Goal: Check status: Check status

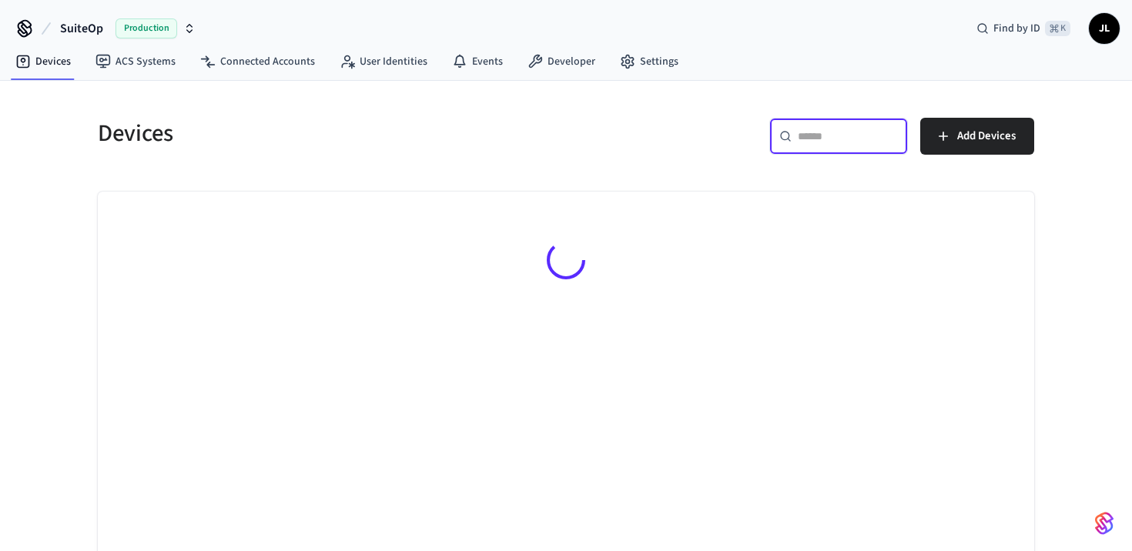
click at [833, 139] on input "text" at bounding box center [848, 136] width 100 height 15
paste input "**********"
type input "**********"
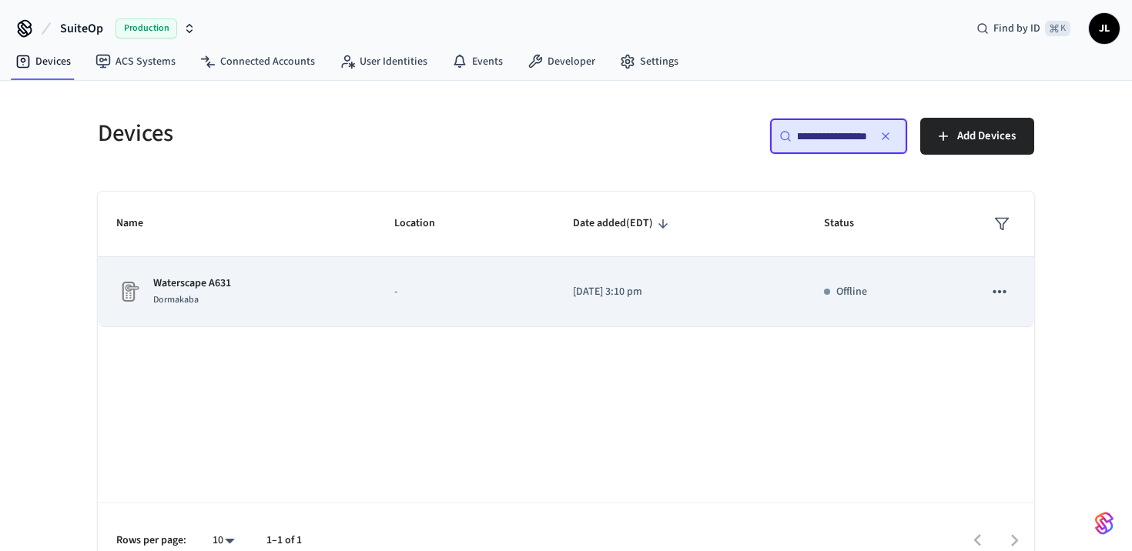
click at [458, 270] on td "-" at bounding box center [465, 292] width 179 height 70
